Goal: Transaction & Acquisition: Purchase product/service

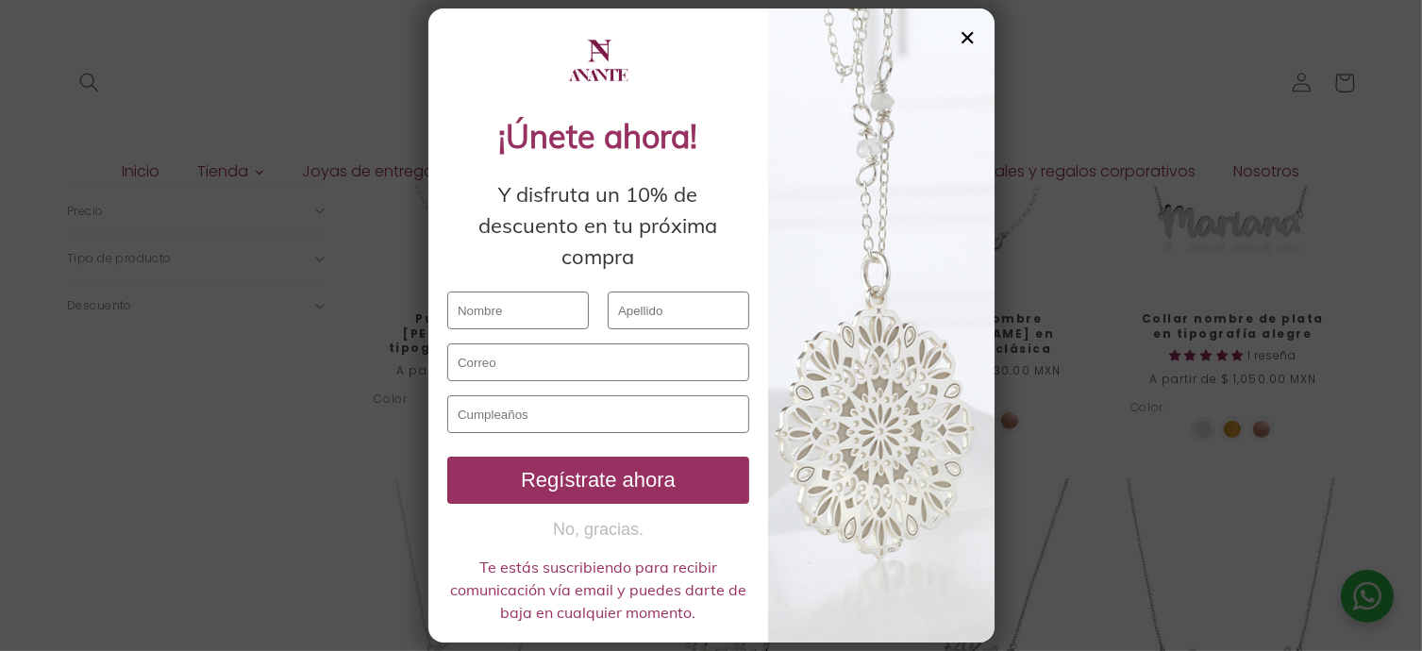
scroll to position [872, 0]
click at [964, 37] on div "✕" at bounding box center [967, 37] width 17 height 21
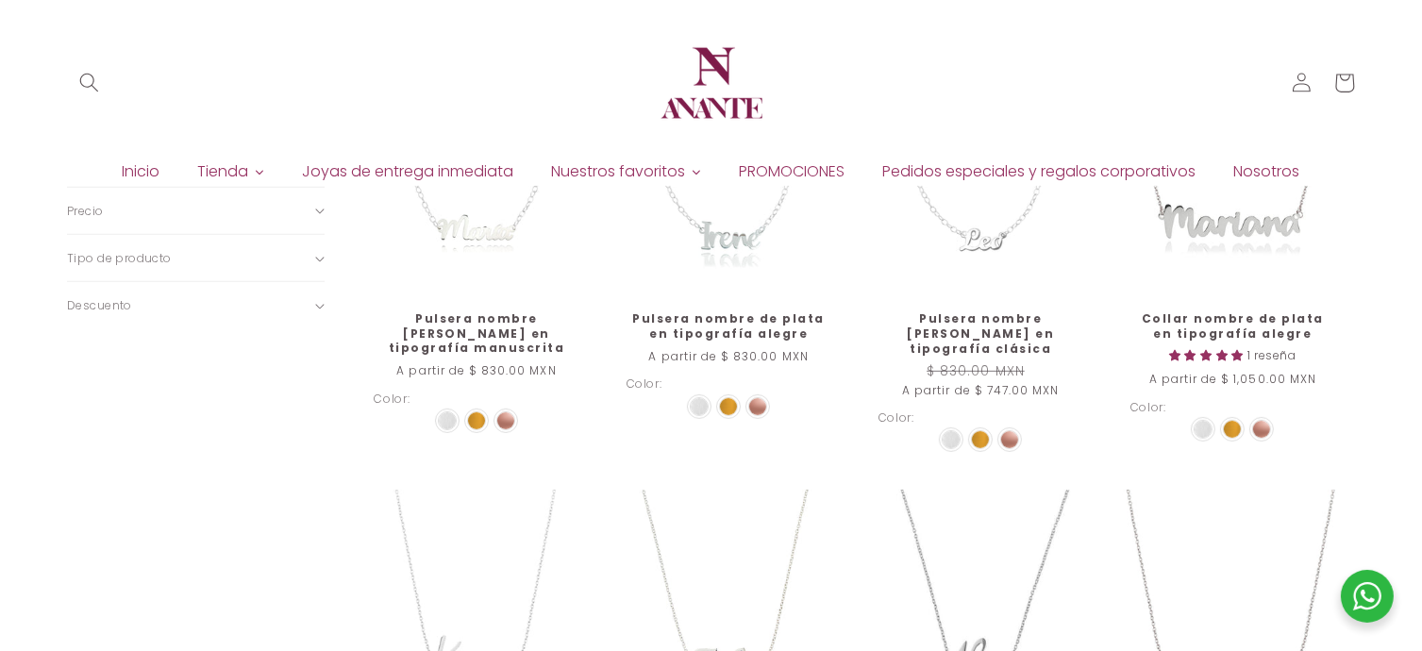
scroll to position [867, 0]
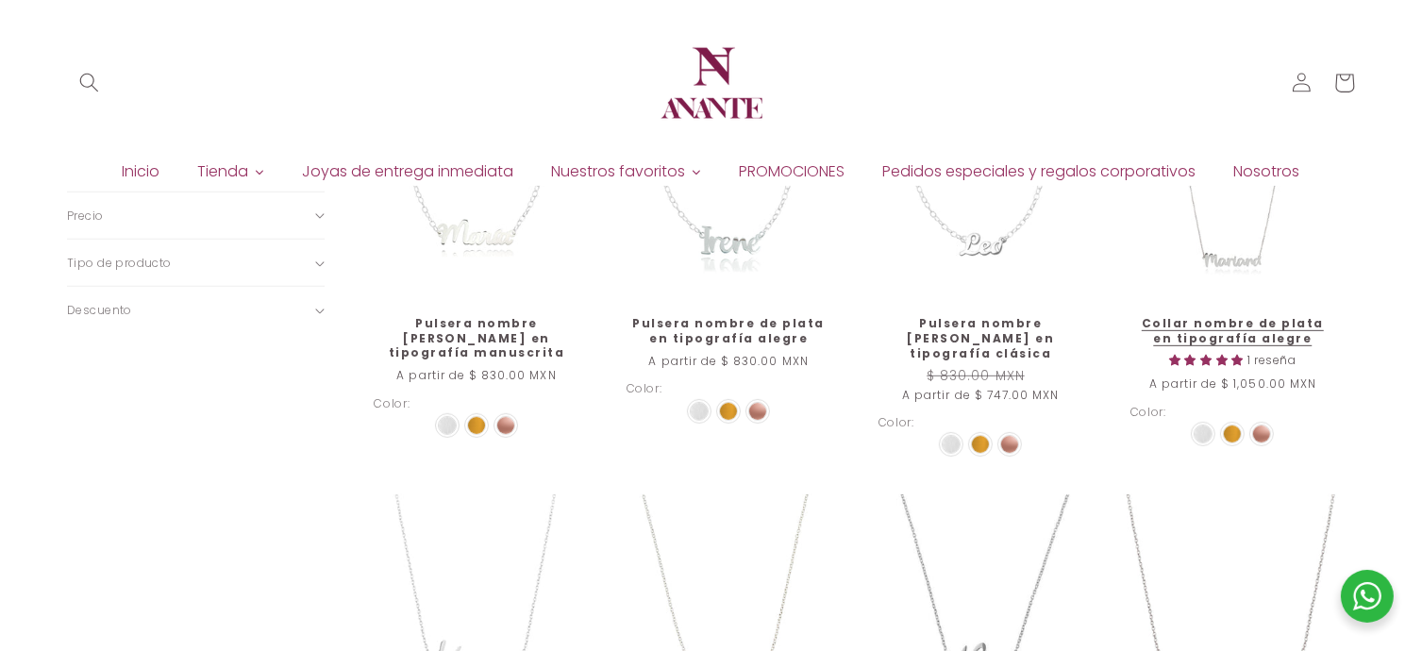
click at [1241, 324] on link "Collar nombre de plata en tipografía alegre" at bounding box center [1232, 330] width 205 height 29
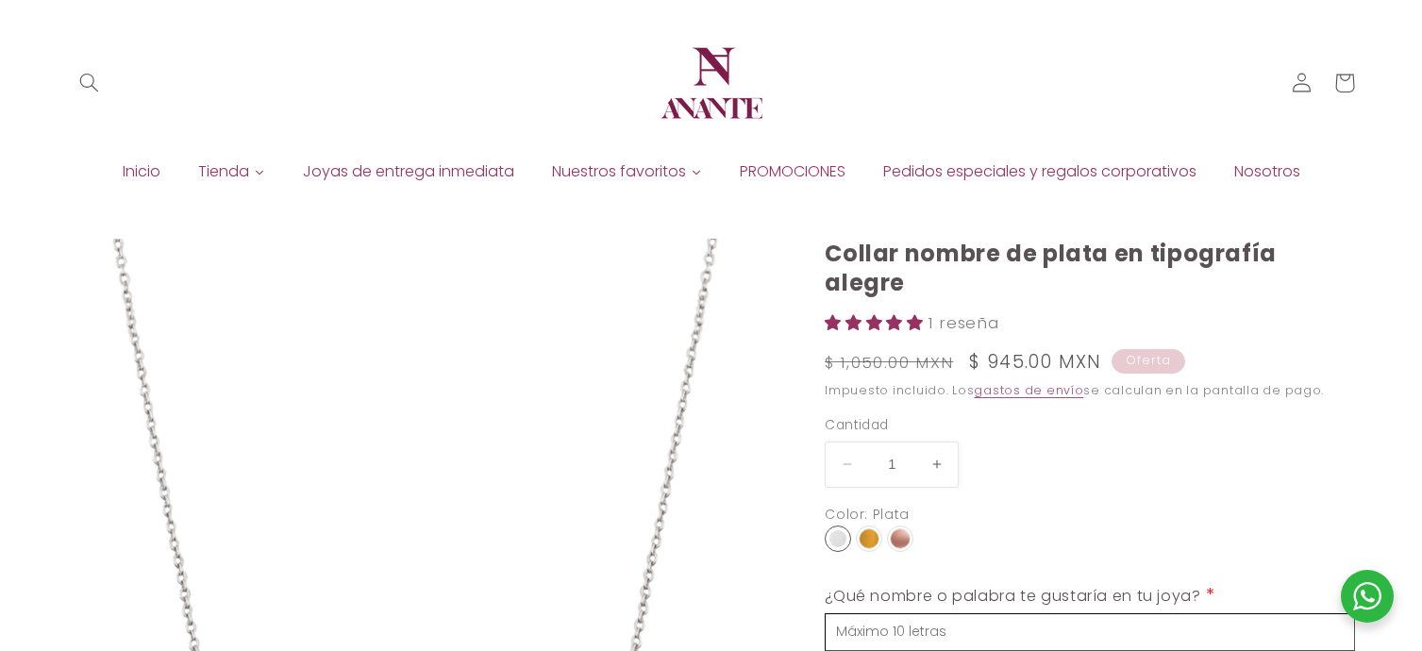
click at [906, 613] on input "text" at bounding box center [1090, 632] width 530 height 38
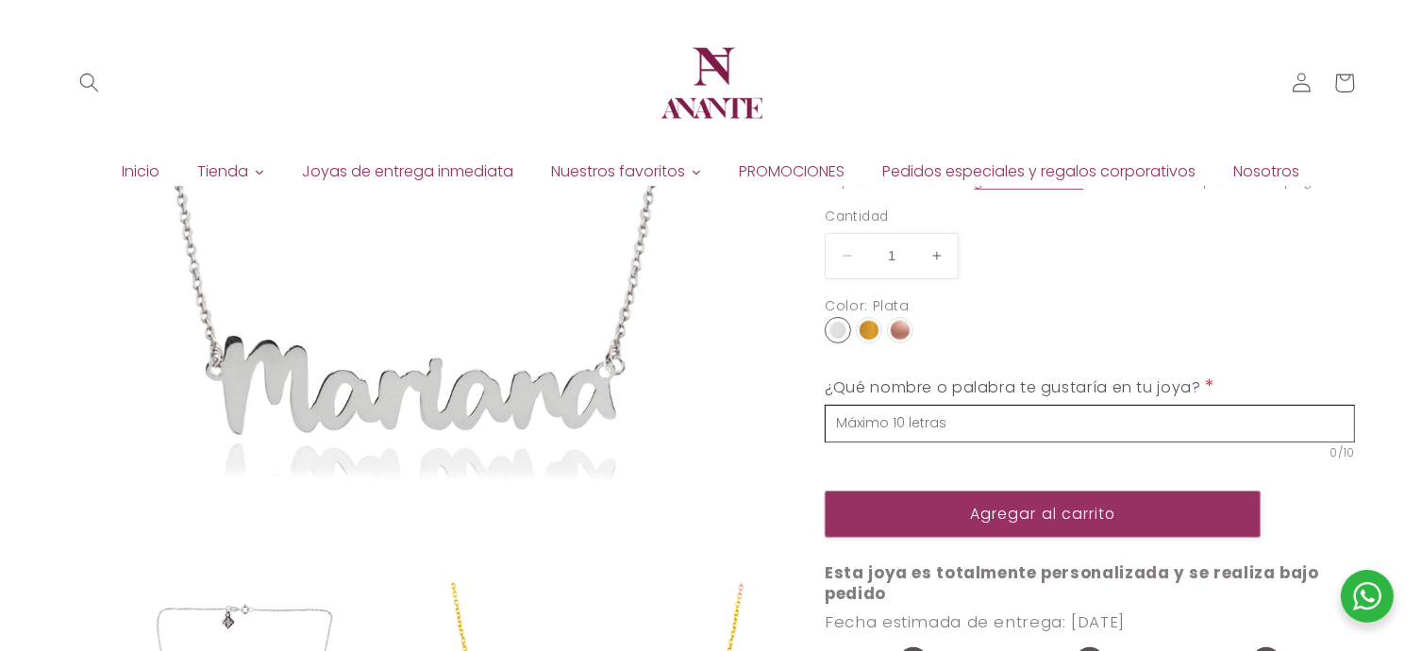
scroll to position [377, 0]
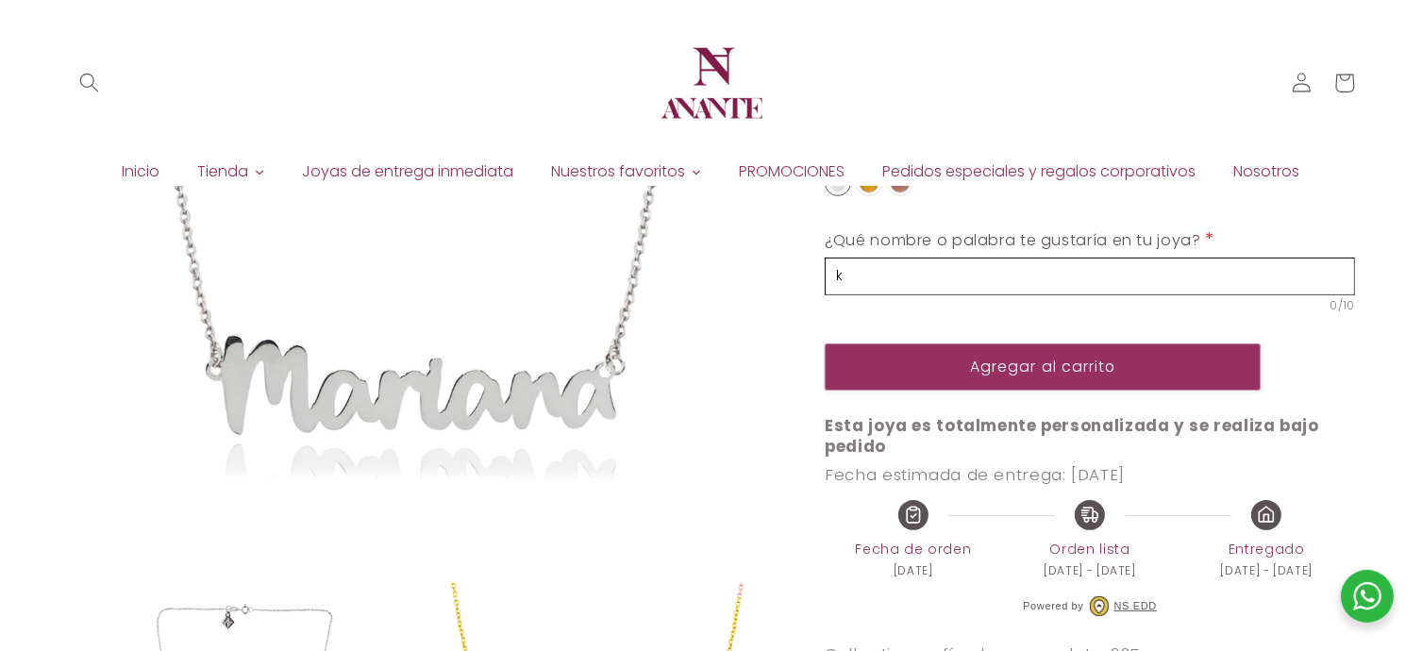
type input "ka"
select select "{"isForProduct":true,"id":43652540760218,"title":"Plata","available":true,"pric…"
select select "{"isForProduct":false,"id":43653099258010,"title":"Plata","available":true,"pri…"
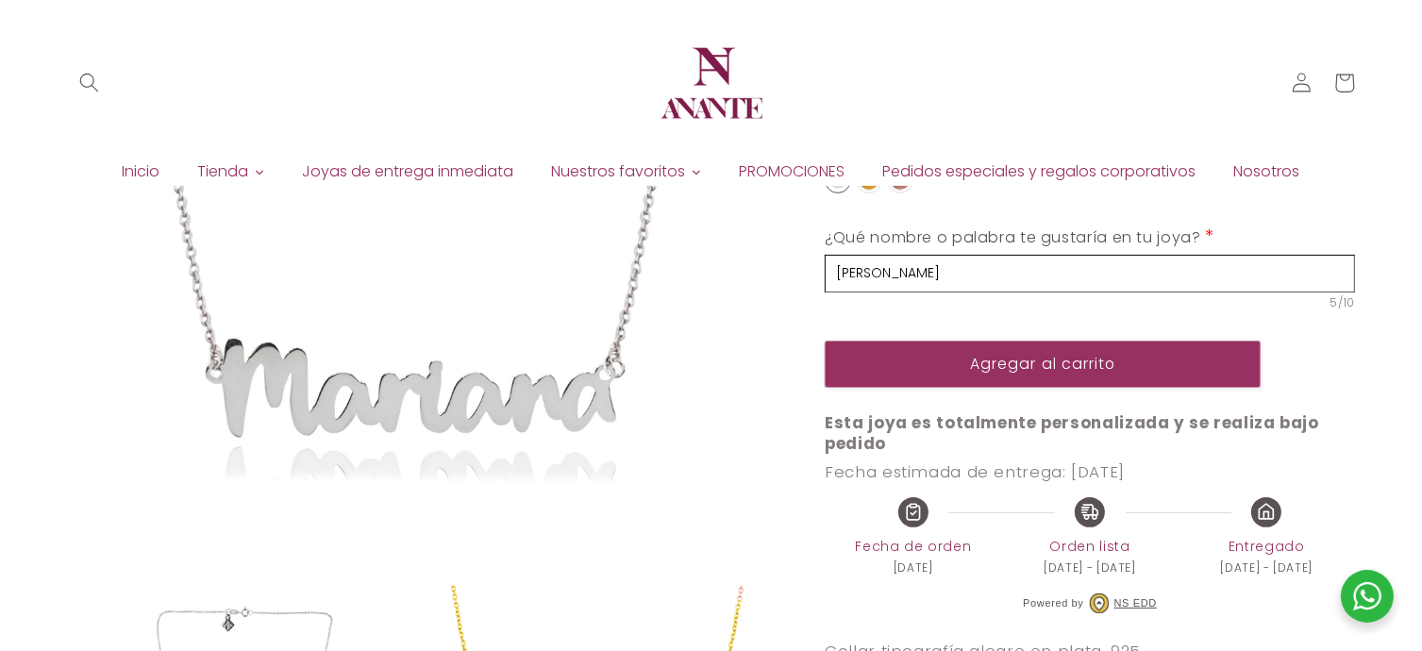
type input "[PERSON_NAME]"
click at [889, 316] on div "¿Qué nombre o palabra te gustaría en tu joya? * i [PERSON_NAME] 5/10" at bounding box center [1090, 271] width 530 height 101
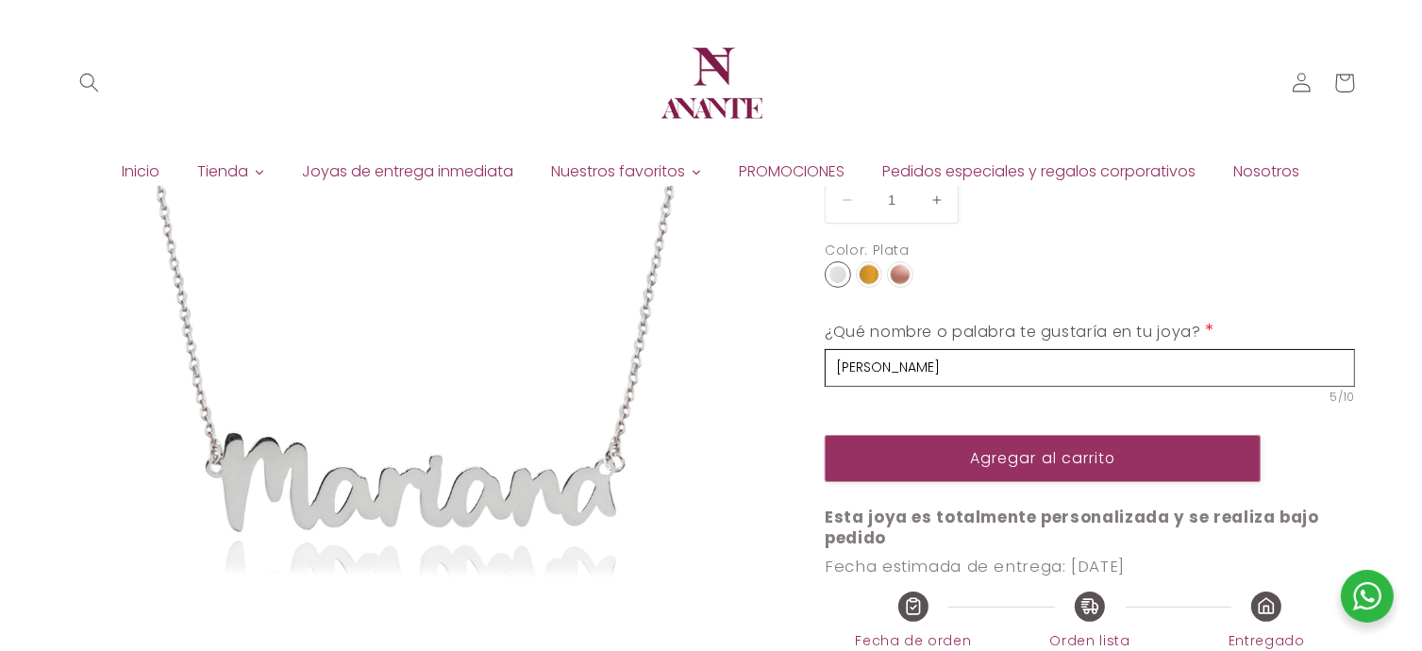
click at [876, 267] on img at bounding box center [868, 274] width 19 height 19
click at [0, 0] on input "radio" at bounding box center [0, 0] width 0 height 0
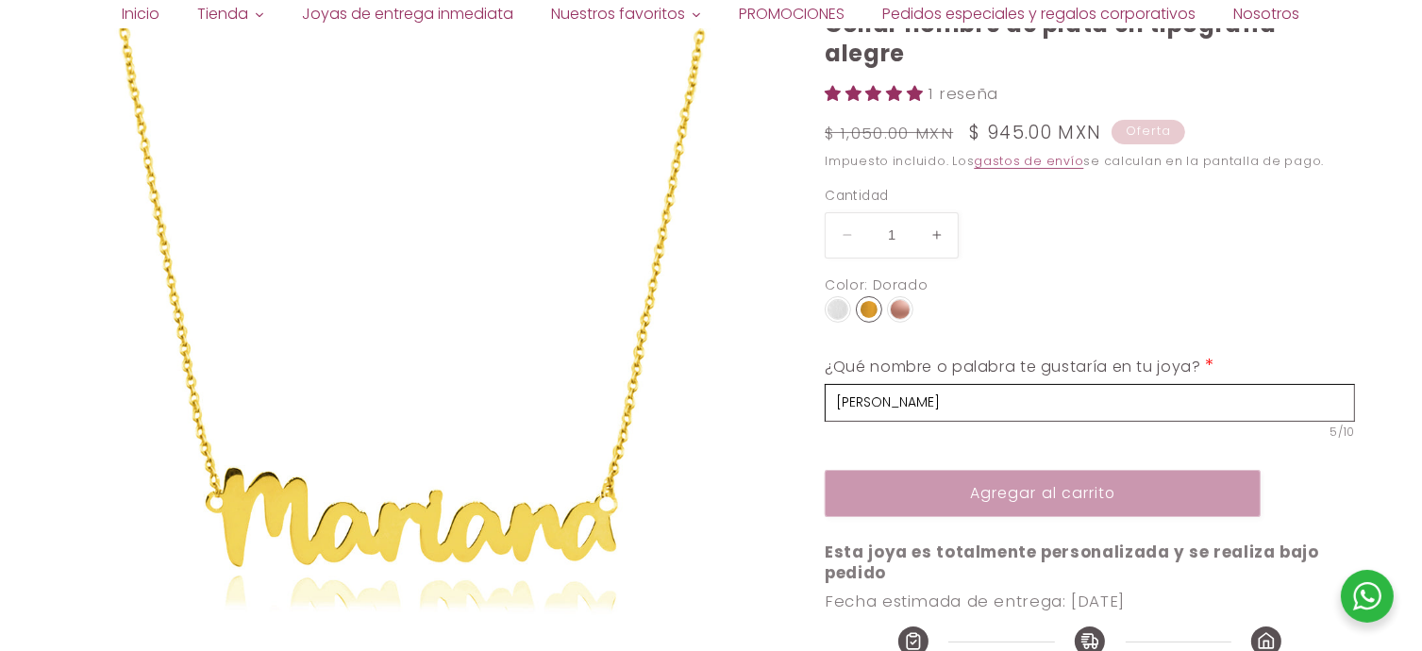
scroll to position [238, 0]
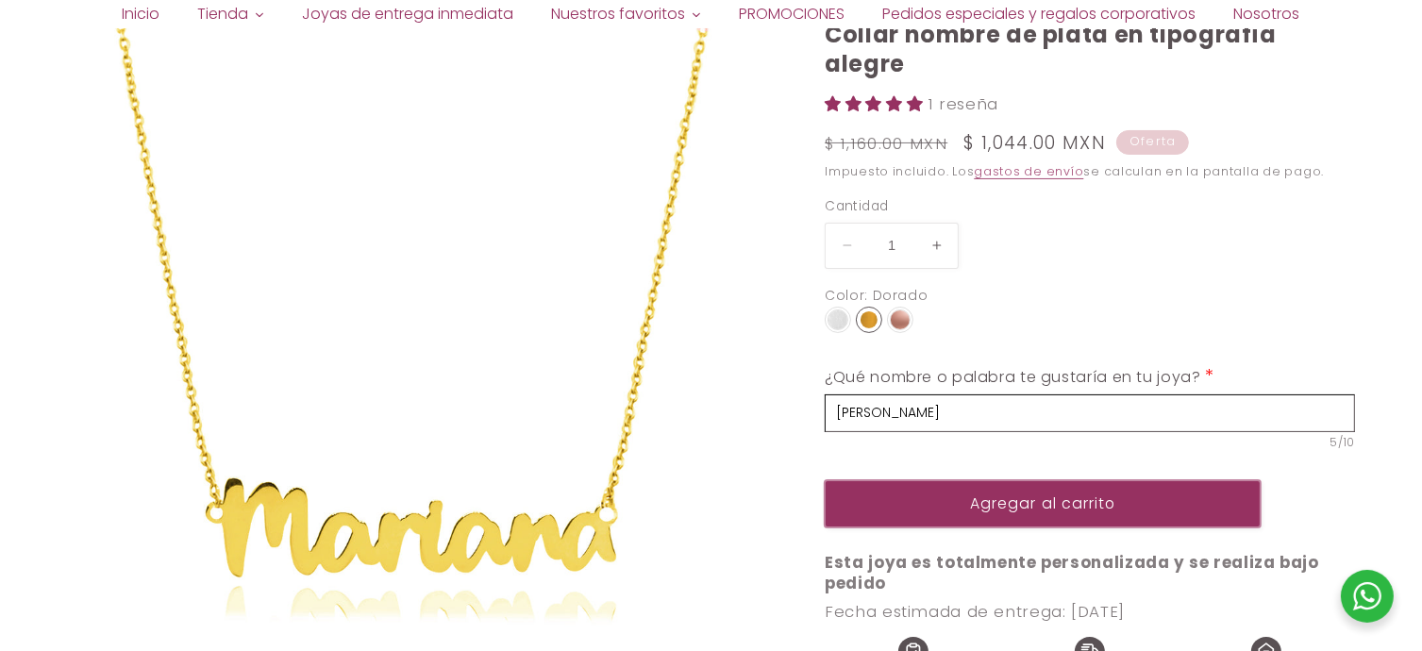
click at [893, 496] on button "Agregar al carrito" at bounding box center [1043, 503] width 436 height 46
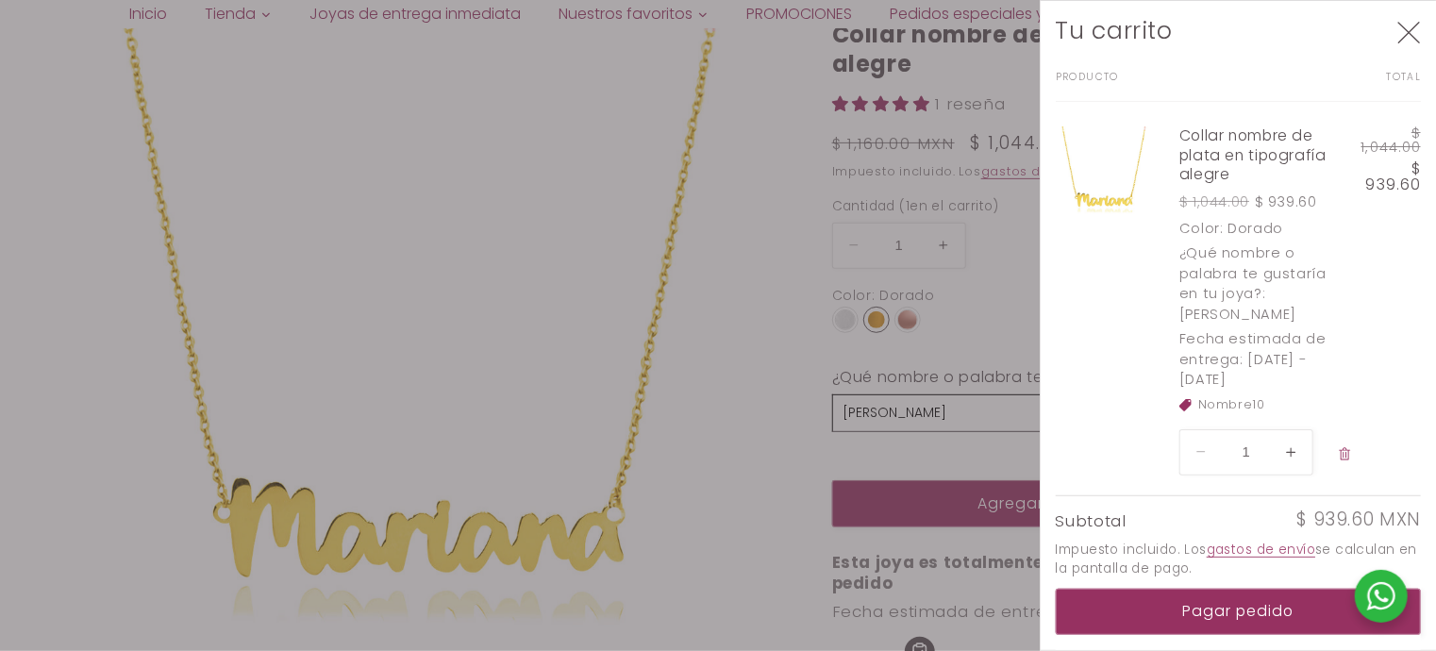
click at [1411, 30] on icon "Cerrar" at bounding box center [1409, 33] width 24 height 24
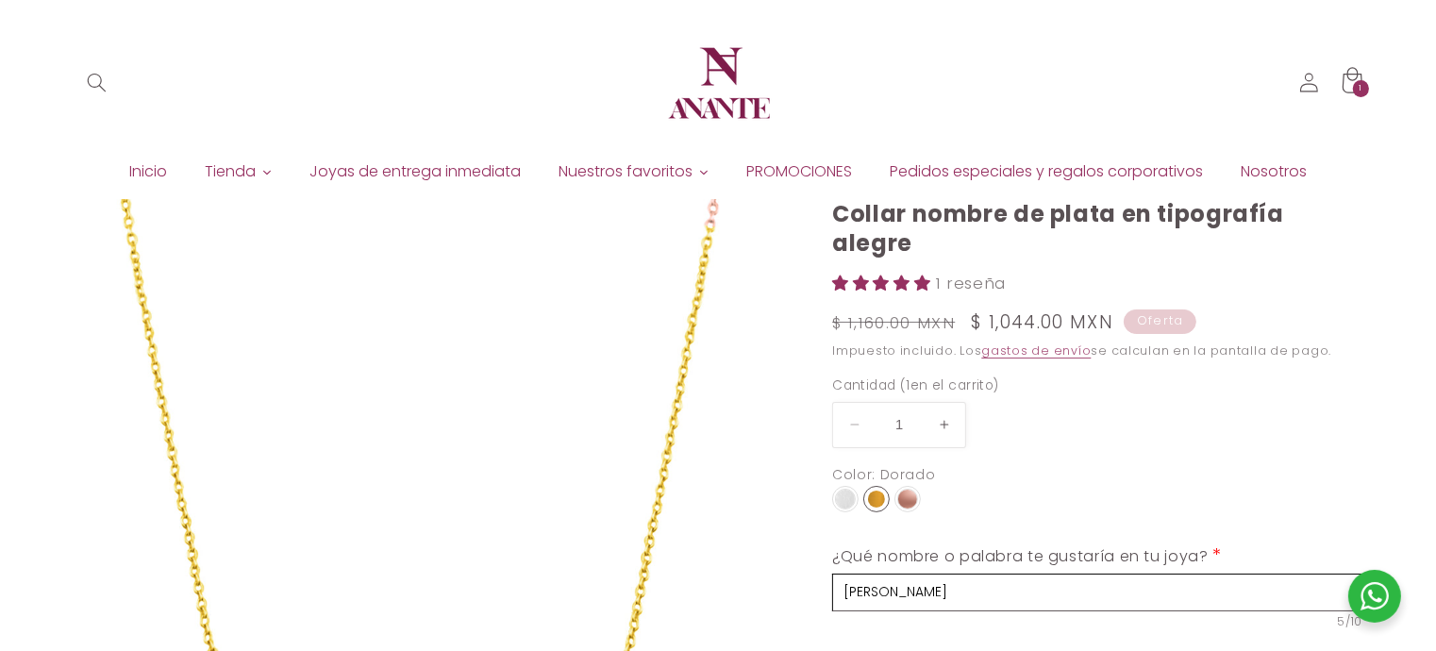
scroll to position [0, 0]
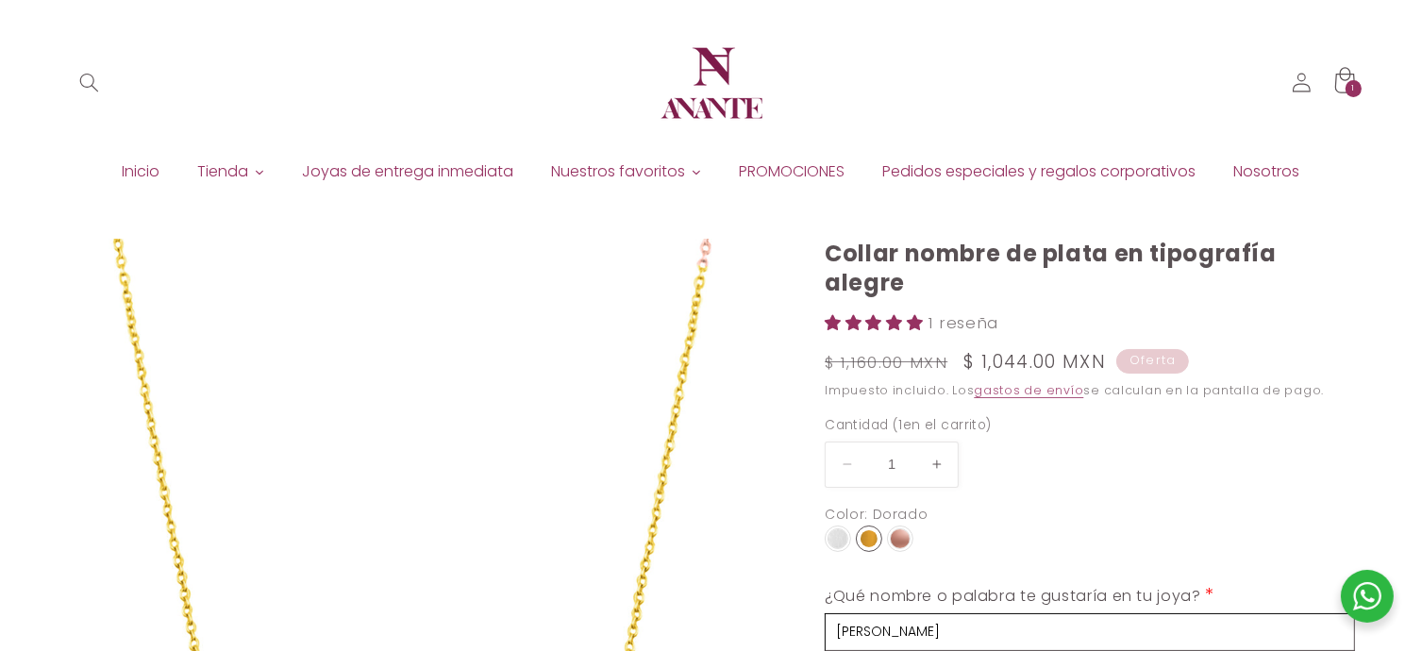
click at [1351, 87] on div "1 1 artículo" at bounding box center [1353, 88] width 17 height 17
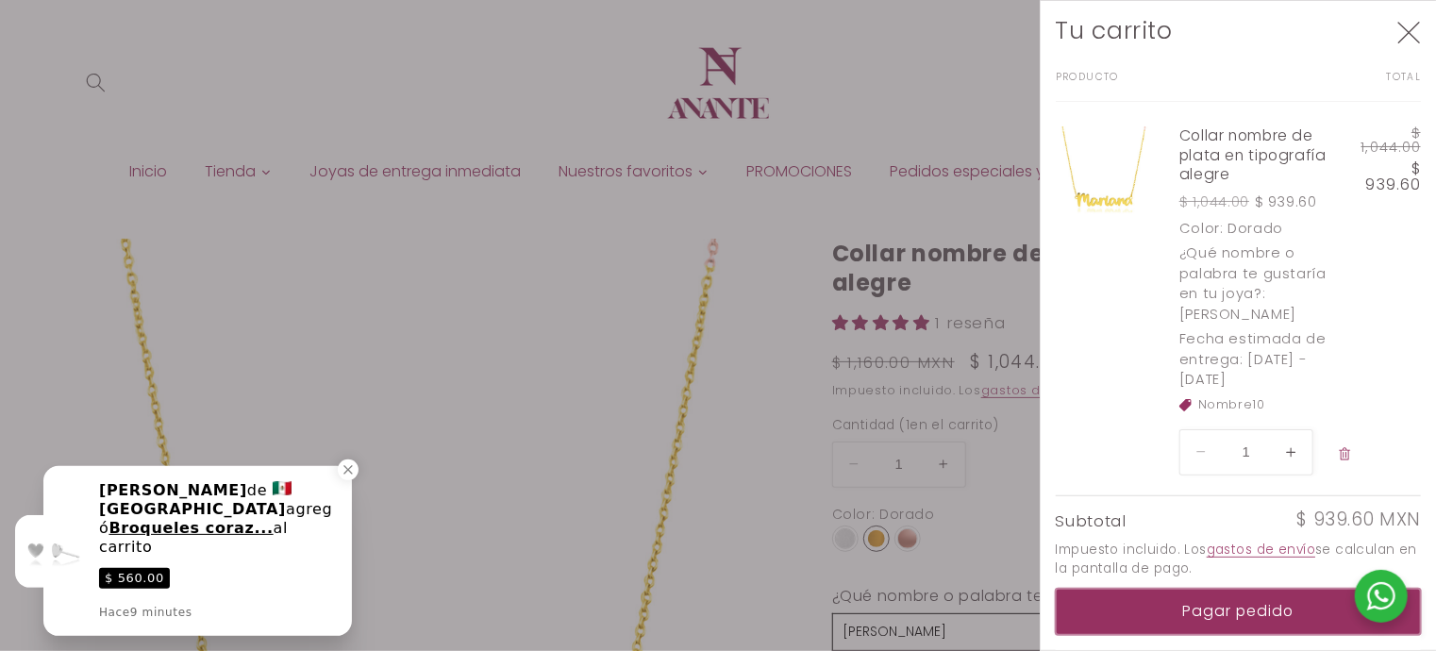
click at [1181, 620] on button "Pagar pedido" at bounding box center [1239, 612] width 366 height 46
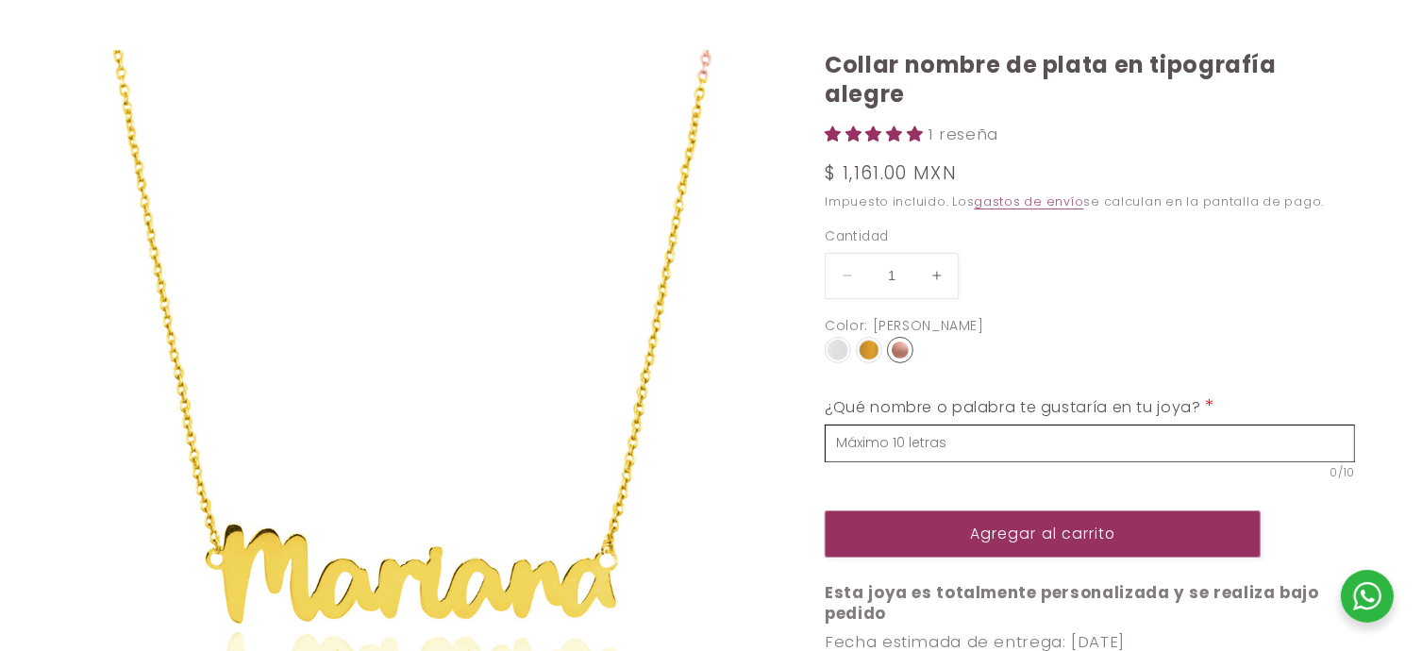
click at [921, 425] on input "text" at bounding box center [1090, 444] width 530 height 38
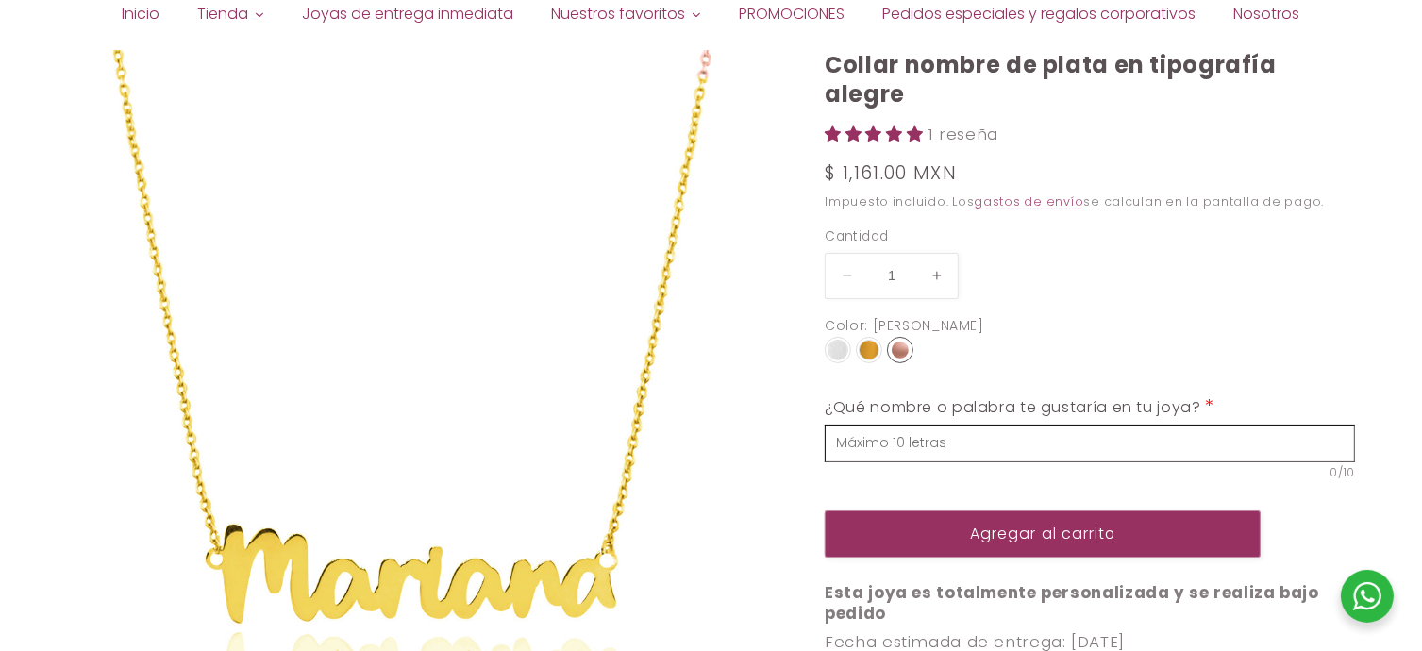
scroll to position [189, 0]
select select "{"isForProduct":true,"id":43652540760218,"title":"Plata","available":true,"pric…"
select select "{"isForProduct":false,"id":43653099258010,"title":"Plata","available":true,"pri…"
